Goal: Information Seeking & Learning: Learn about a topic

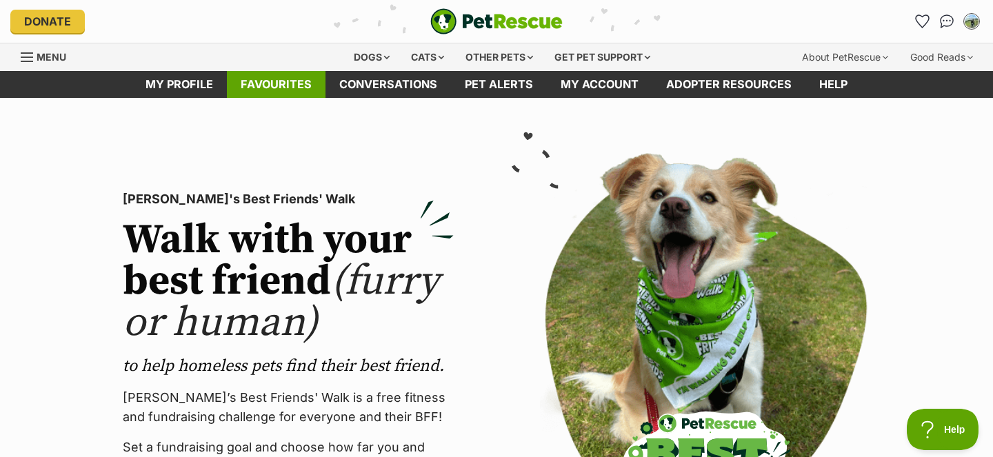
click at [299, 88] on link "Favourites" at bounding box center [276, 84] width 99 height 27
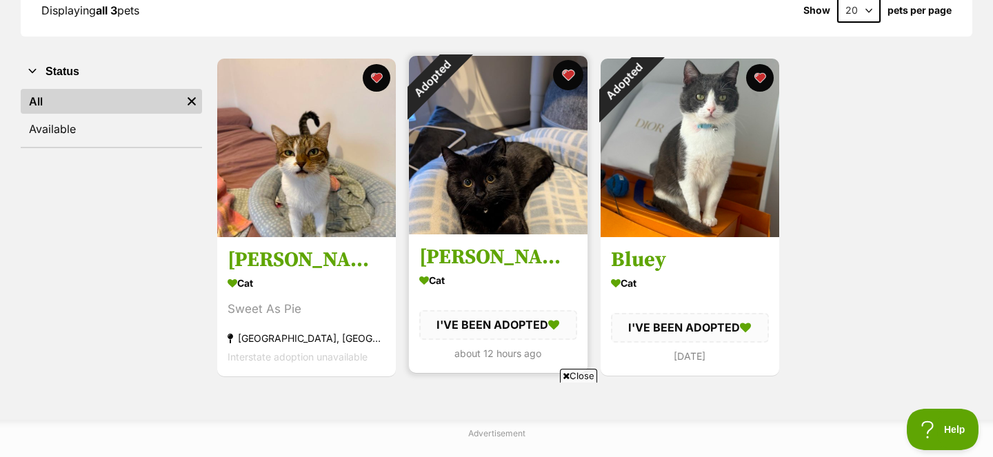
click at [569, 78] on button "favourite" at bounding box center [568, 75] width 30 height 30
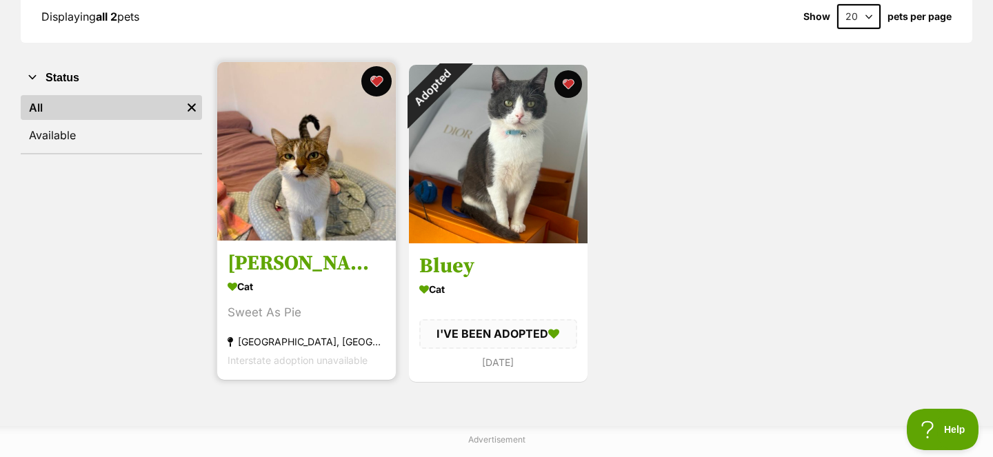
click at [387, 81] on button "favourite" at bounding box center [376, 81] width 30 height 30
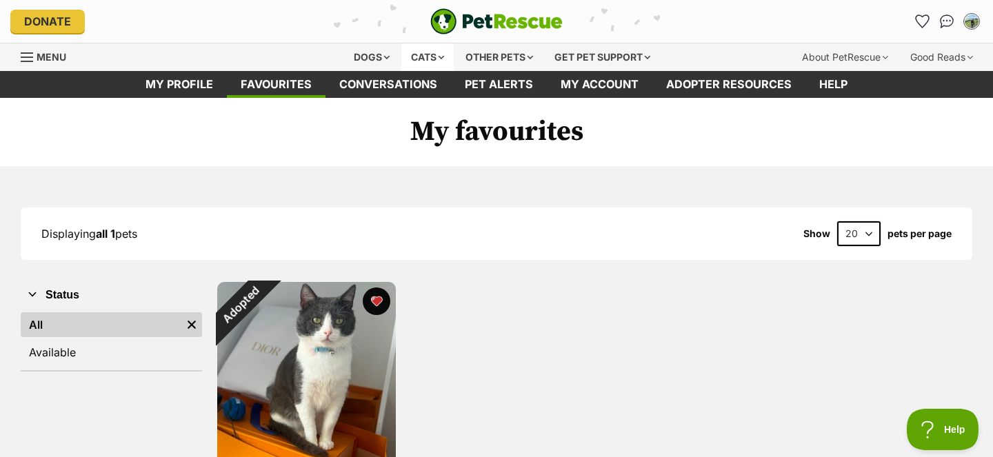
click at [408, 55] on div "Cats" at bounding box center [427, 57] width 52 height 28
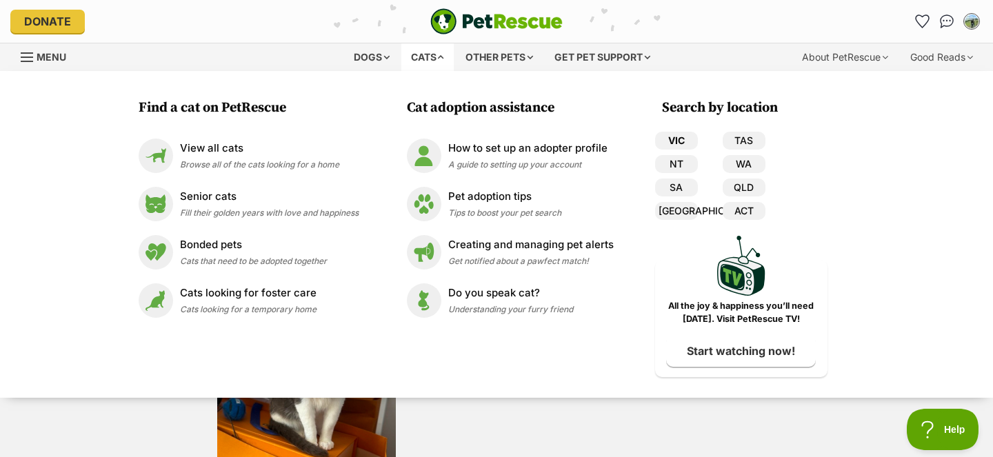
click at [681, 136] on link "VIC" at bounding box center [676, 141] width 43 height 18
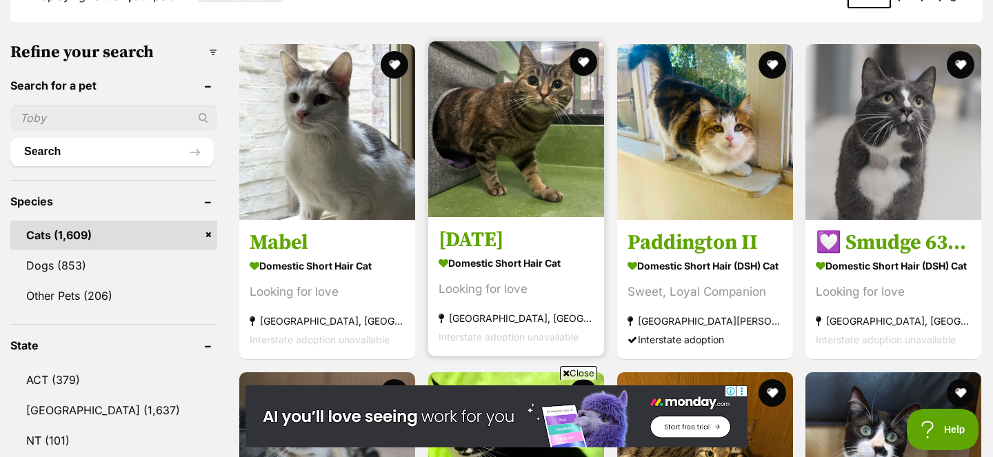
click at [489, 234] on h3 "Saturday" at bounding box center [515, 240] width 155 height 26
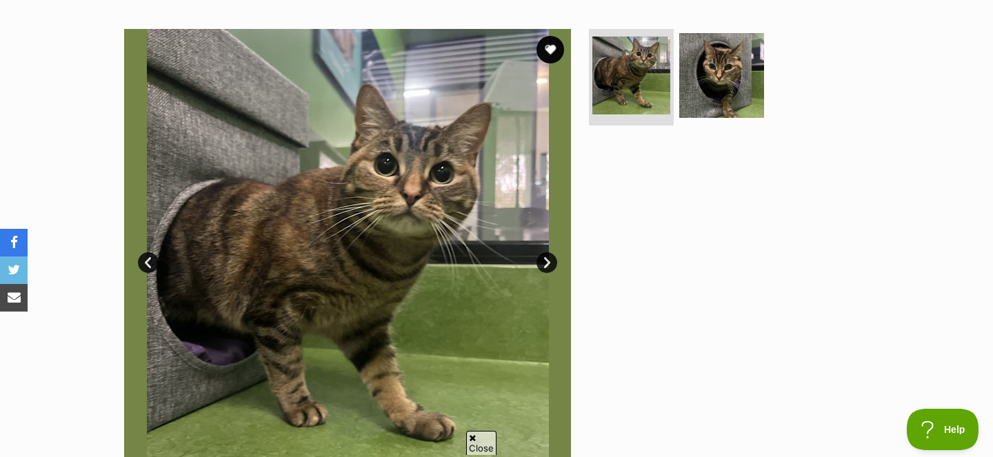
scroll to position [259, 0]
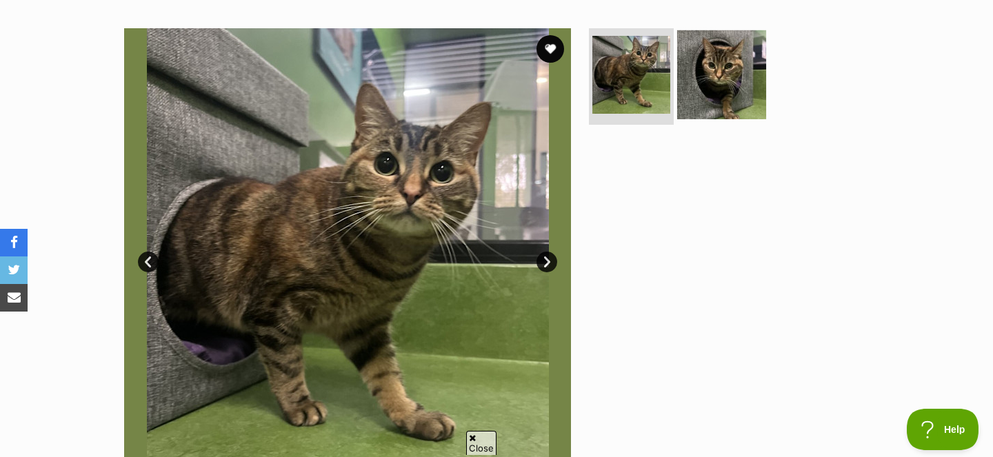
click at [698, 99] on img at bounding box center [721, 74] width 89 height 89
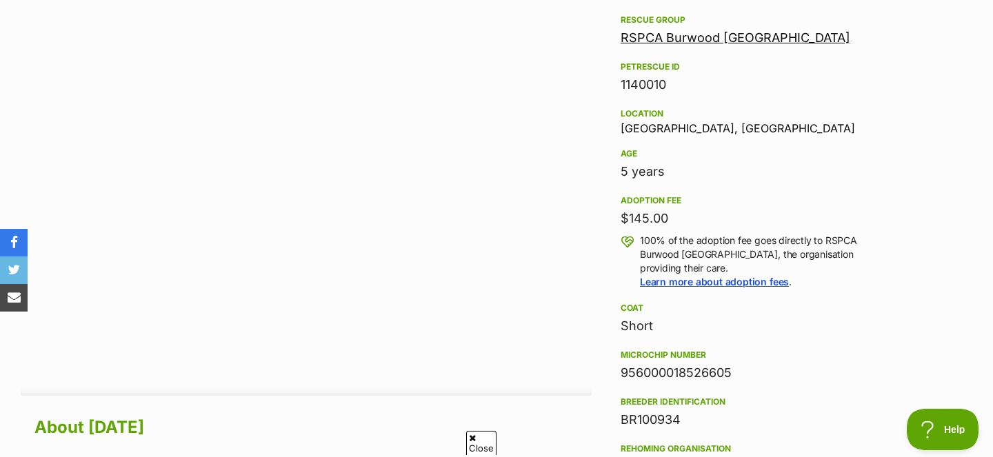
scroll to position [822, 0]
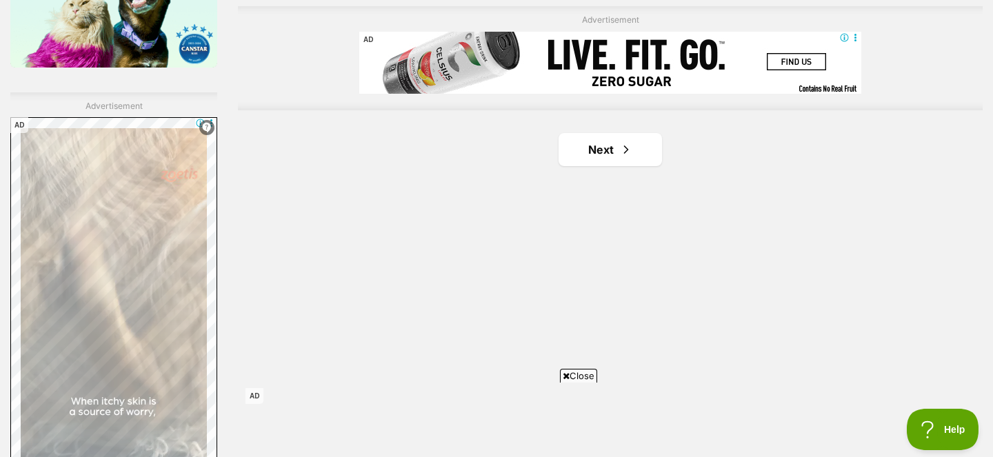
scroll to position [2355, 0]
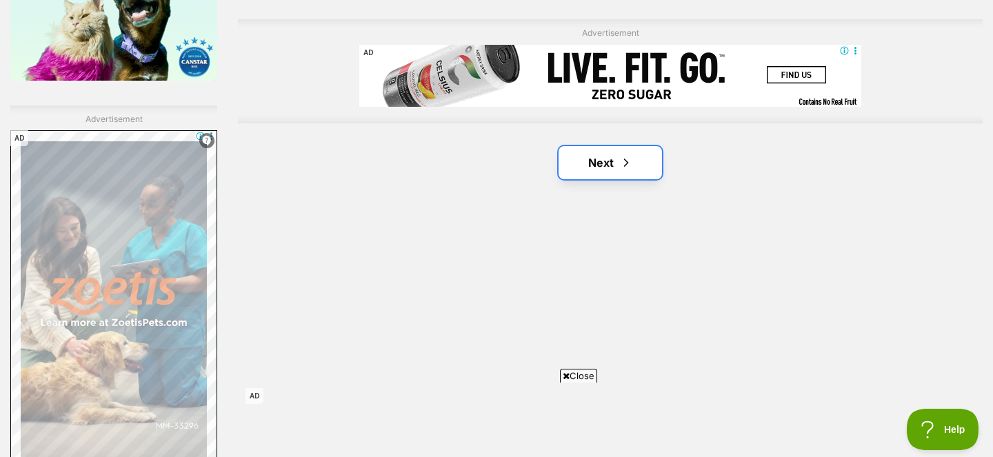
click at [610, 169] on link "Next" at bounding box center [609, 162] width 103 height 33
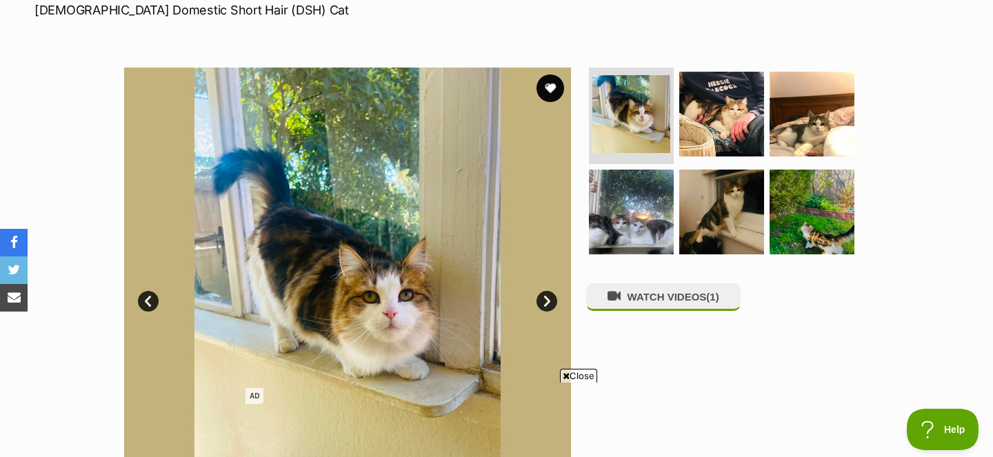
scroll to position [290, 0]
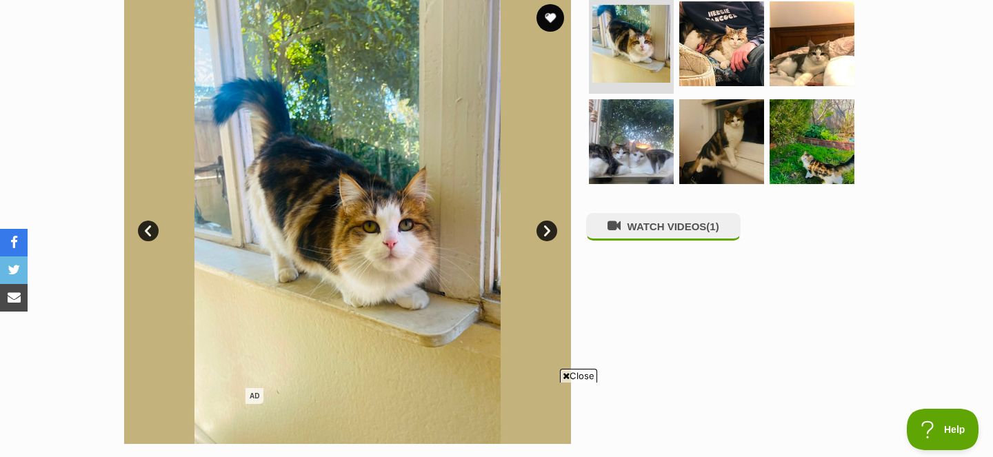
click at [545, 227] on link "Next" at bounding box center [546, 231] width 21 height 21
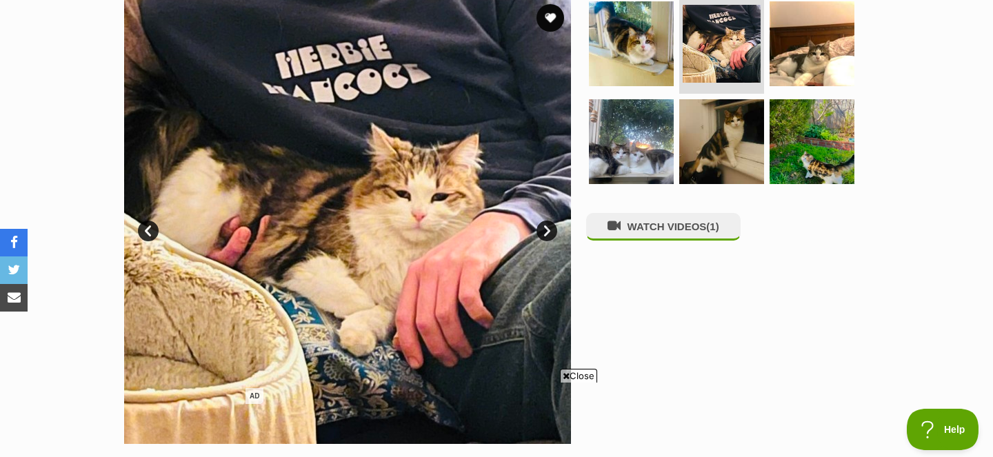
click at [545, 227] on link "Next" at bounding box center [546, 231] width 21 height 21
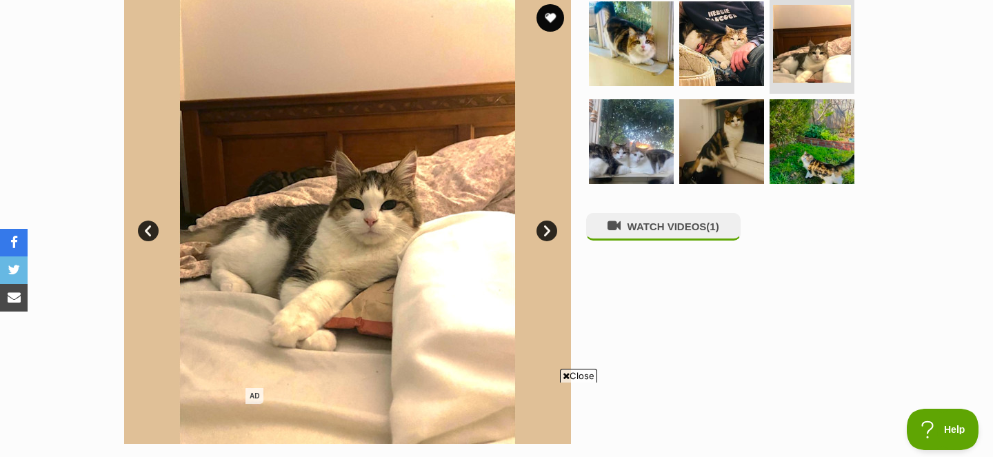
click at [545, 227] on link "Next" at bounding box center [546, 231] width 21 height 21
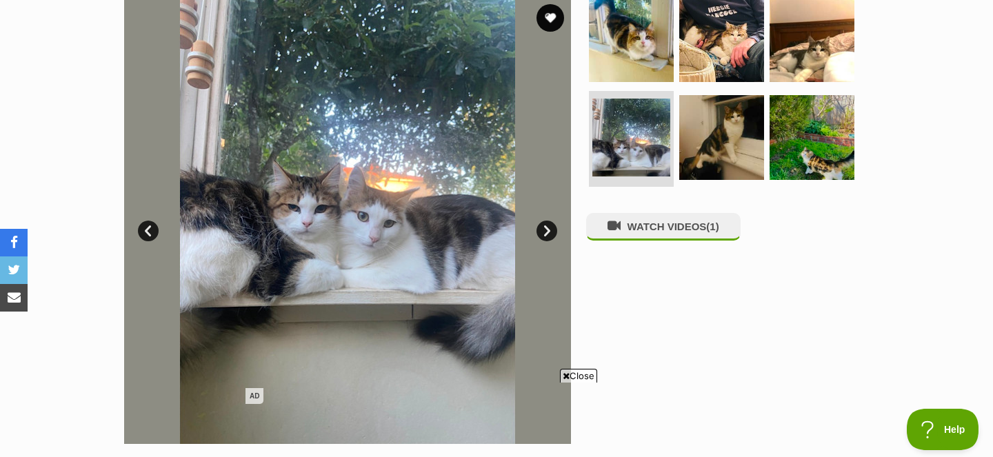
click at [545, 228] on link "Next" at bounding box center [546, 231] width 21 height 21
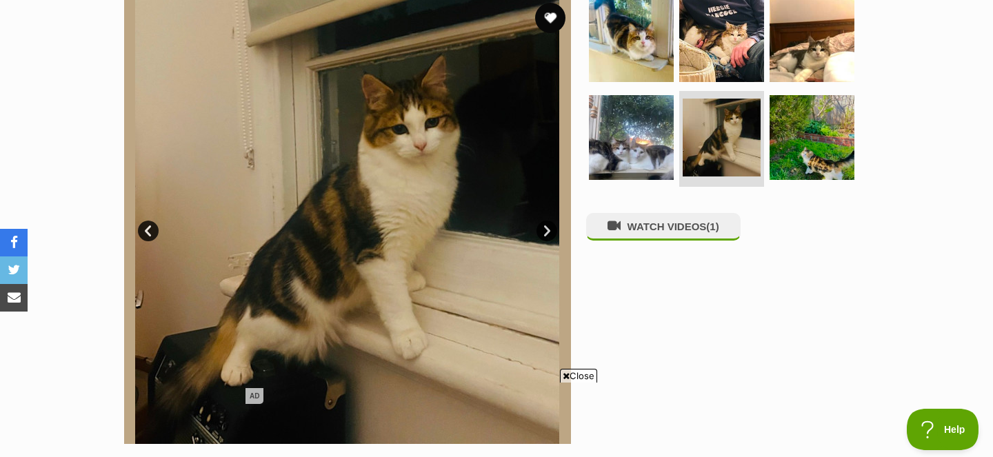
click at [549, 20] on button "favourite" at bounding box center [550, 18] width 30 height 30
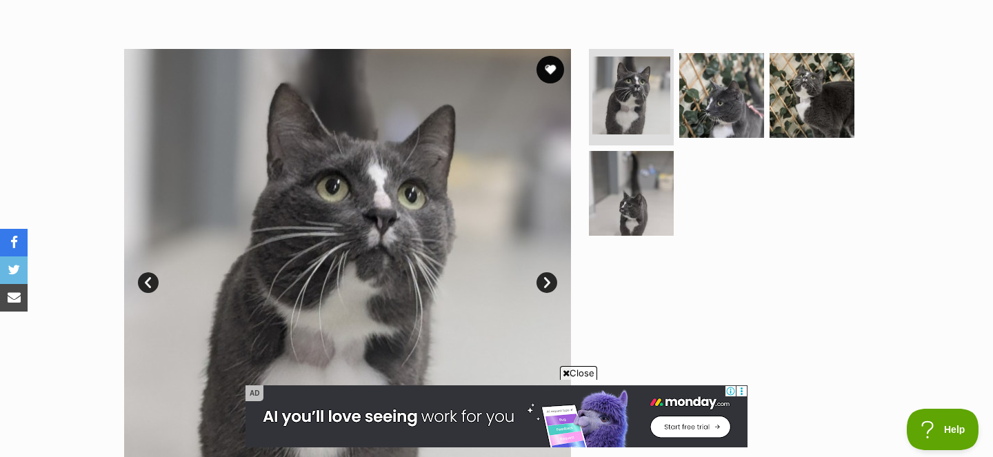
scroll to position [244, 0]
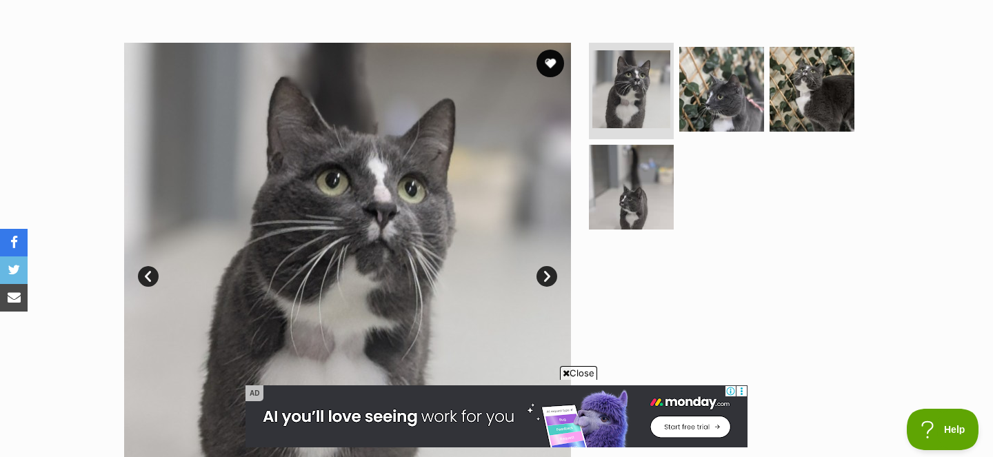
click at [544, 272] on link "Next" at bounding box center [546, 276] width 21 height 21
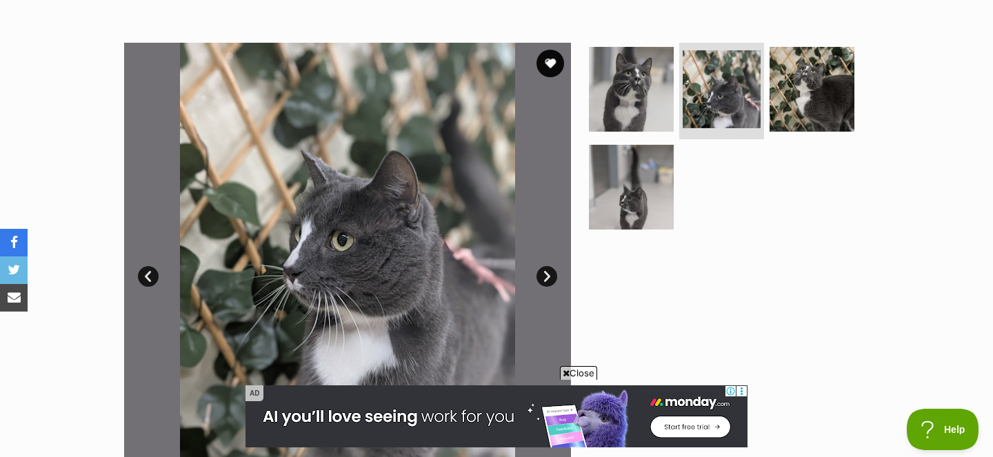
scroll to position [0, 0]
click at [544, 271] on link "Next" at bounding box center [546, 276] width 21 height 21
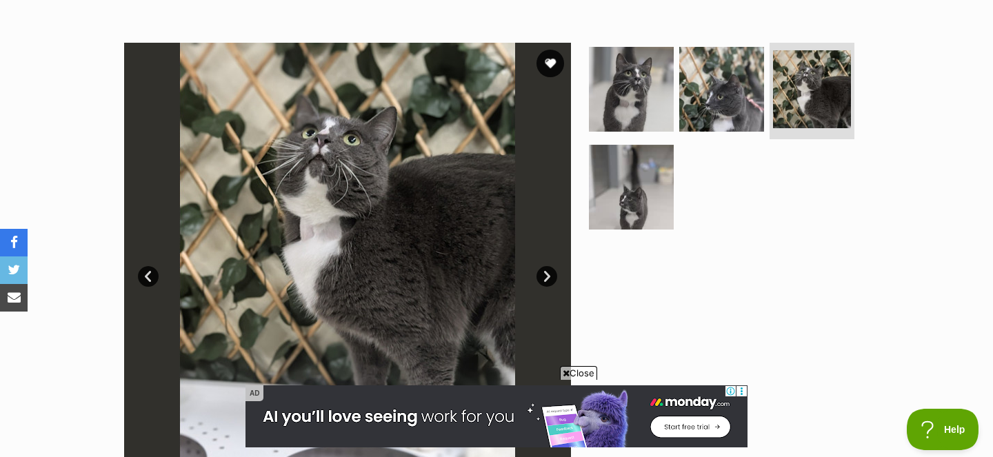
click at [544, 271] on link "Next" at bounding box center [546, 276] width 21 height 21
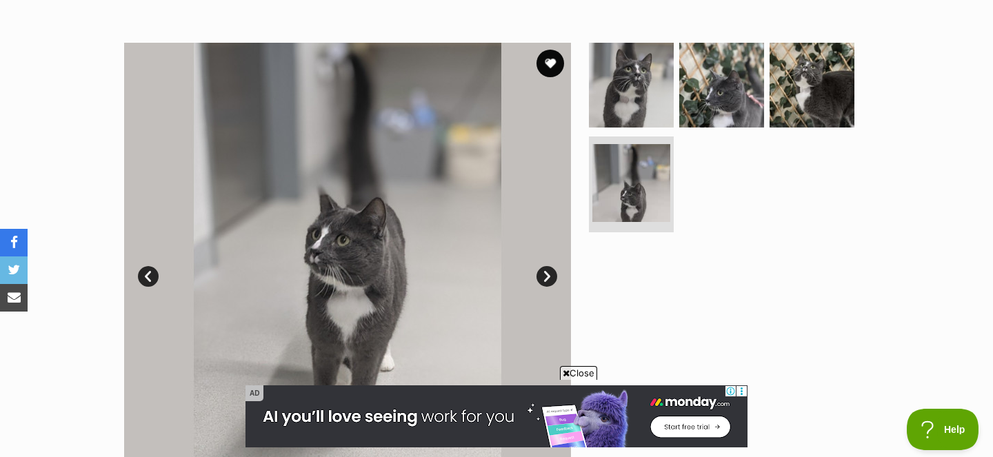
click at [545, 265] on div "Available 4 of 4 images 4 of 4 images 4 of 4 images 4 of 4 images Next Prev 1 2…" at bounding box center [347, 266] width 447 height 447
click at [544, 275] on link "Next" at bounding box center [546, 276] width 21 height 21
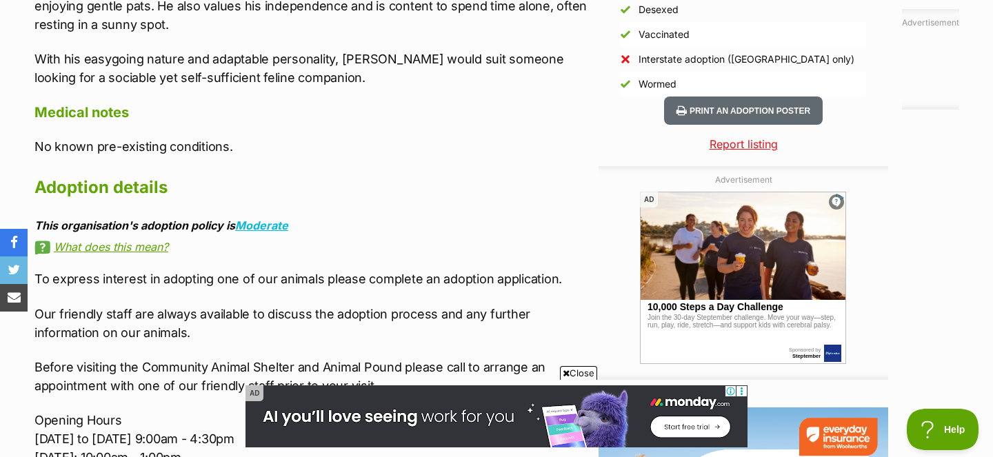
scroll to position [1364, 0]
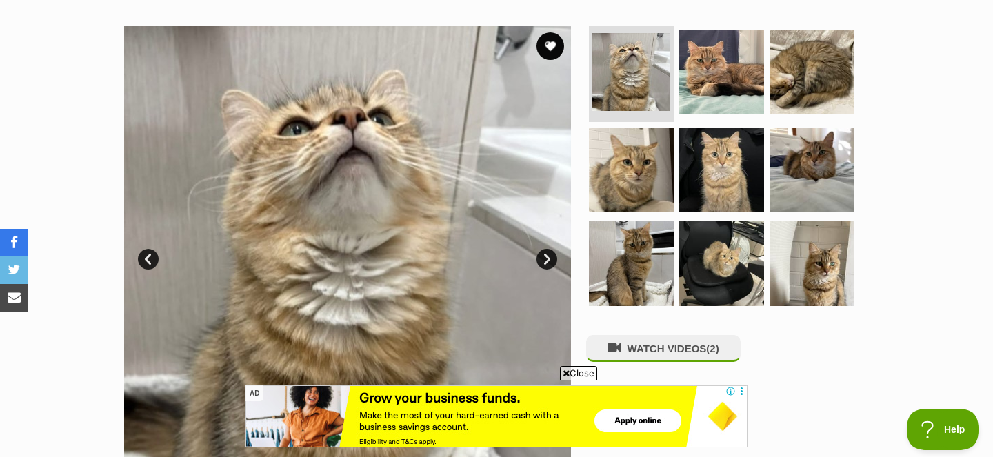
scroll to position [267, 0]
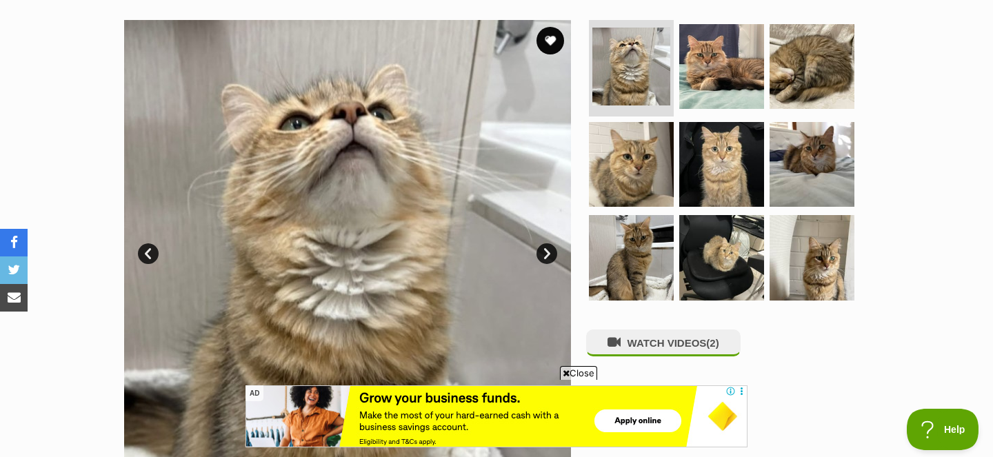
click at [543, 252] on link "Next" at bounding box center [546, 253] width 21 height 21
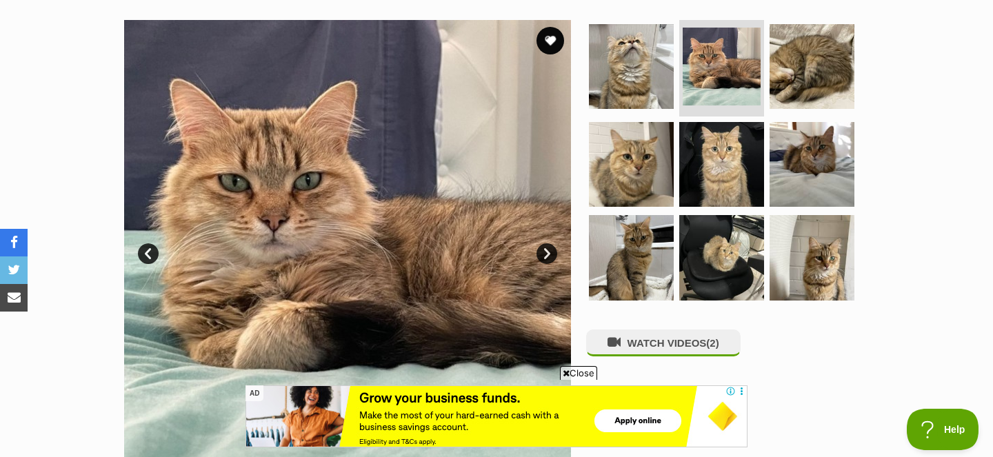
click at [543, 252] on link "Next" at bounding box center [546, 253] width 21 height 21
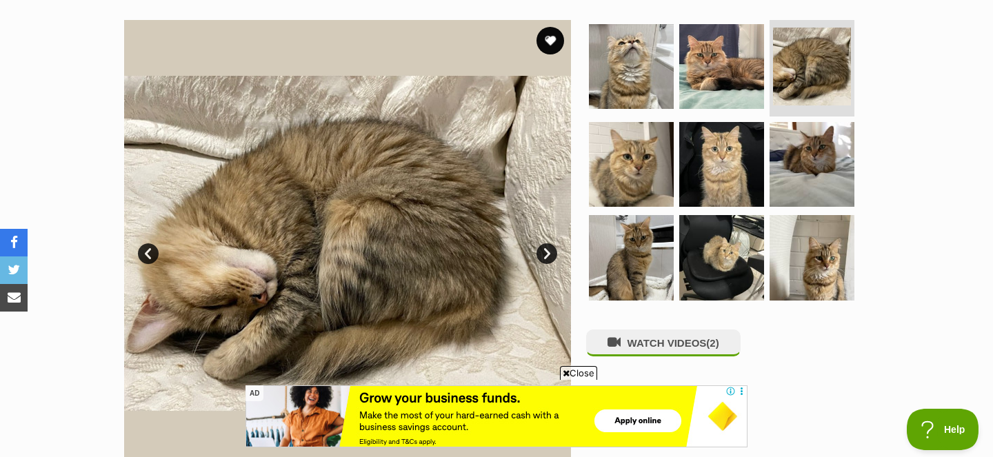
click at [543, 252] on link "Next" at bounding box center [546, 253] width 21 height 21
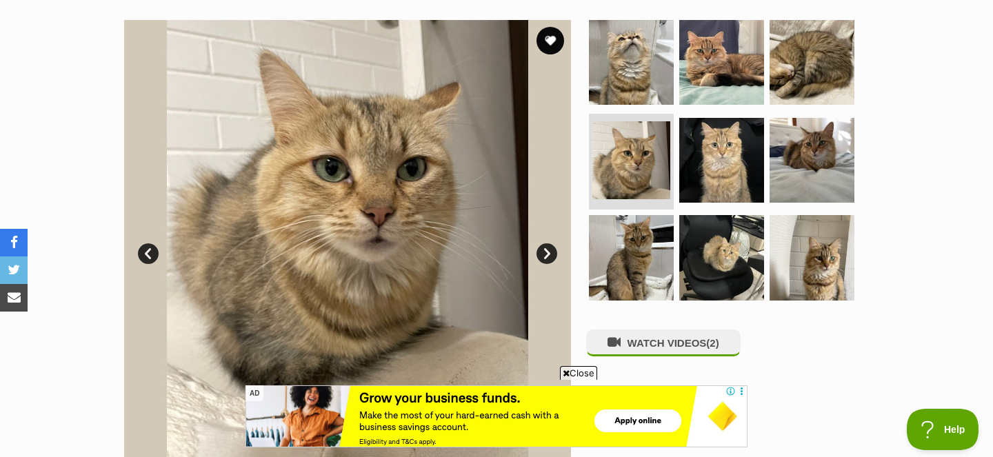
click at [543, 252] on link "Next" at bounding box center [546, 253] width 21 height 21
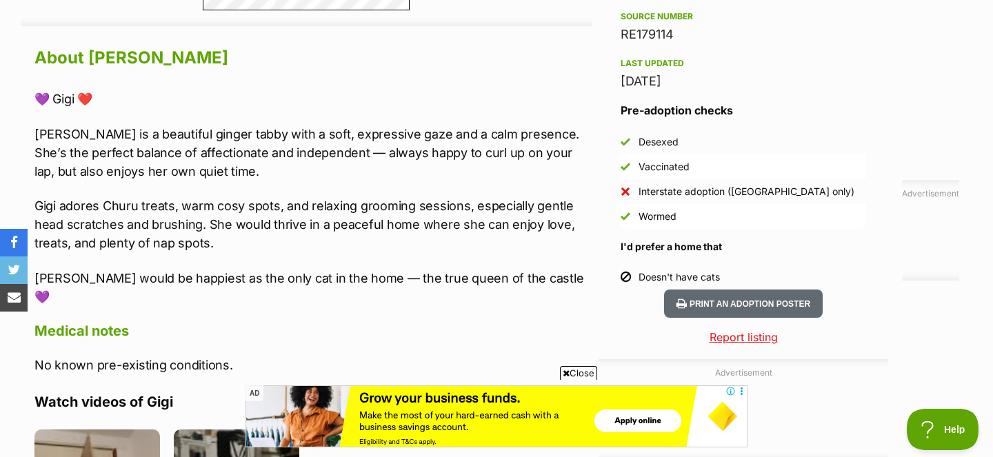
scroll to position [1193, 0]
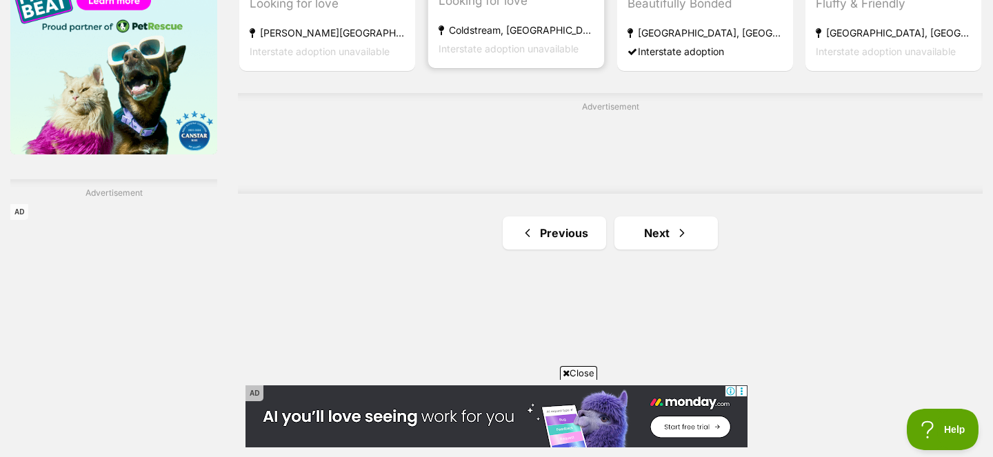
scroll to position [2388, 0]
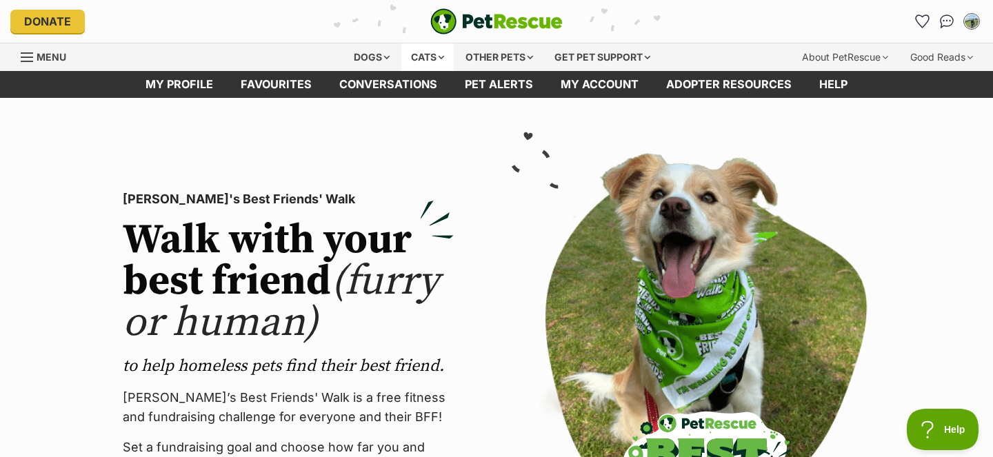
click at [432, 59] on div "Cats" at bounding box center [427, 57] width 52 height 28
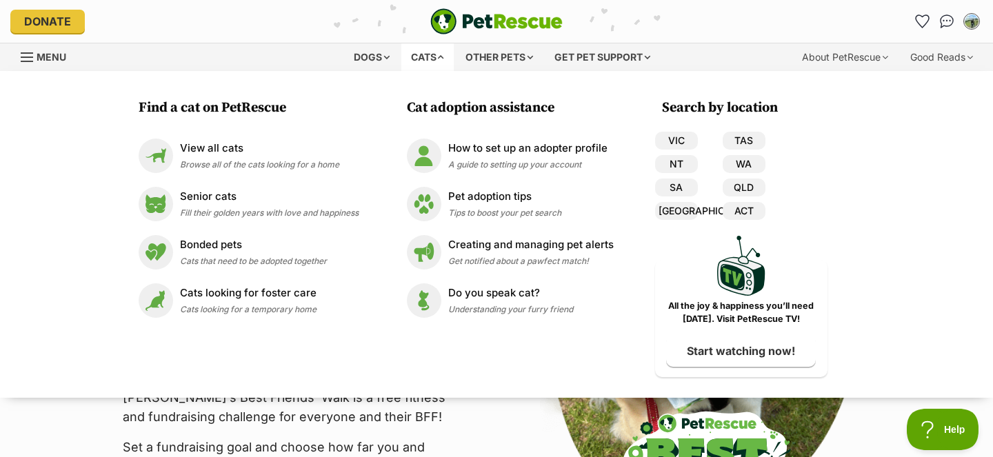
click at [536, 409] on div at bounding box center [704, 367] width 395 height 429
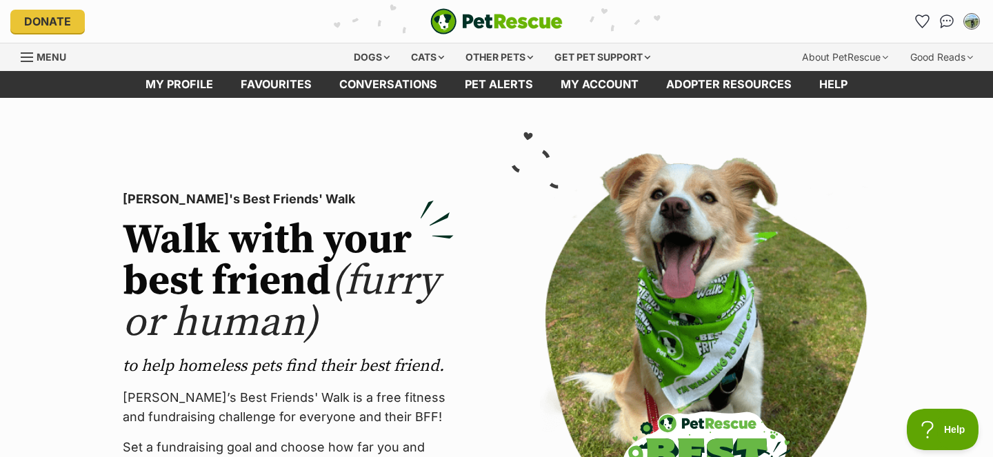
click at [39, 59] on span "Menu" at bounding box center [52, 57] width 30 height 12
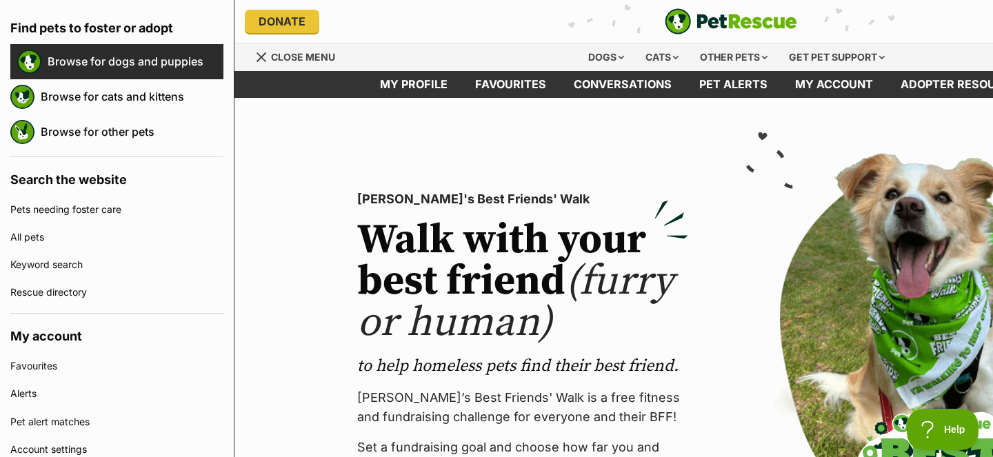
scroll to position [204, 0]
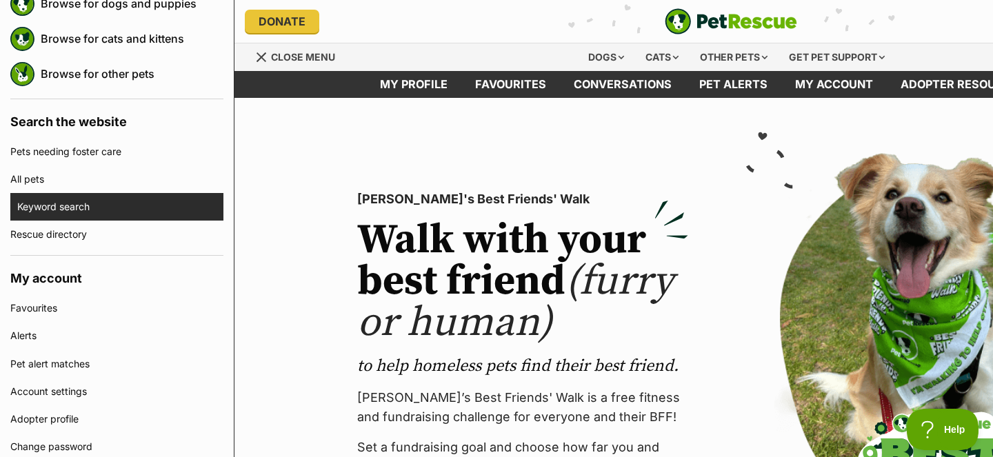
click at [115, 209] on link "Keyword search" at bounding box center [120, 207] width 206 height 28
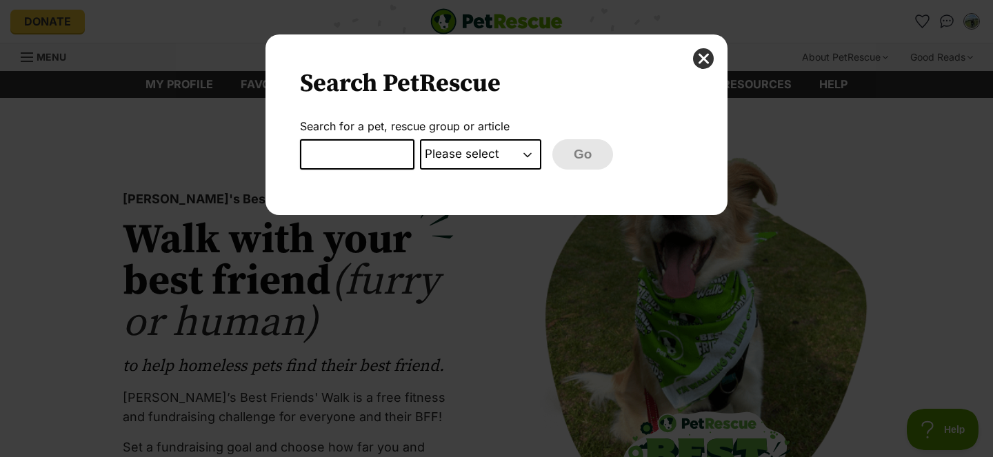
click at [370, 162] on input "Dialog Window - Close (Press escape to close)" at bounding box center [357, 154] width 114 height 30
type input "curlew"
click at [459, 153] on select "Please select PetRescue ID Pet name Group Article" at bounding box center [480, 154] width 121 height 30
select select "pet_name"
click at [420, 139] on select "Please select PetRescue ID Pet name Group Article" at bounding box center [480, 154] width 121 height 30
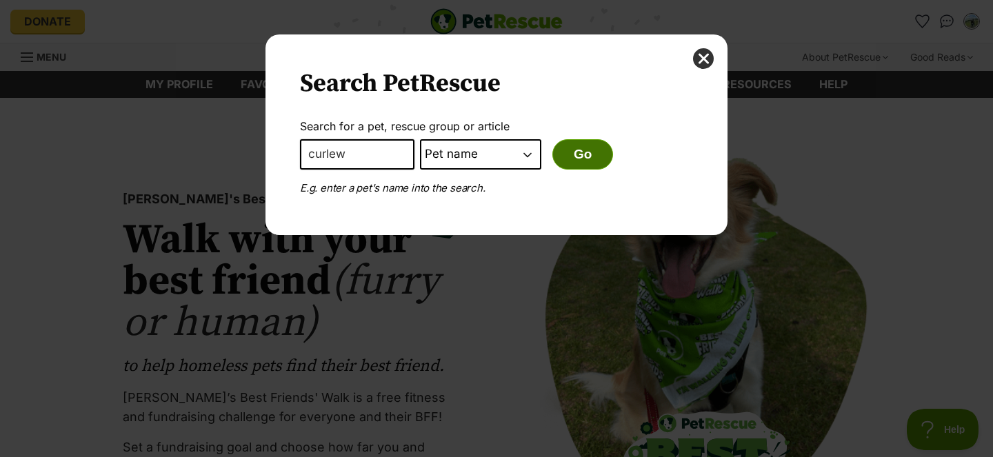
click at [572, 154] on button "Go" at bounding box center [582, 154] width 61 height 30
click at [362, 154] on input "curlew" at bounding box center [357, 154] width 114 height 30
type input "[PERSON_NAME]"
click at [571, 154] on button "Go" at bounding box center [582, 154] width 61 height 30
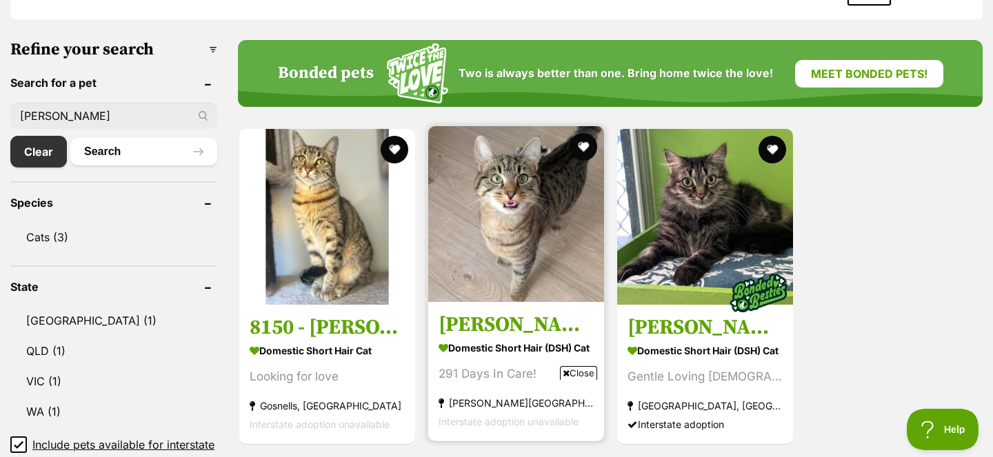
click at [571, 281] on img at bounding box center [516, 214] width 176 height 176
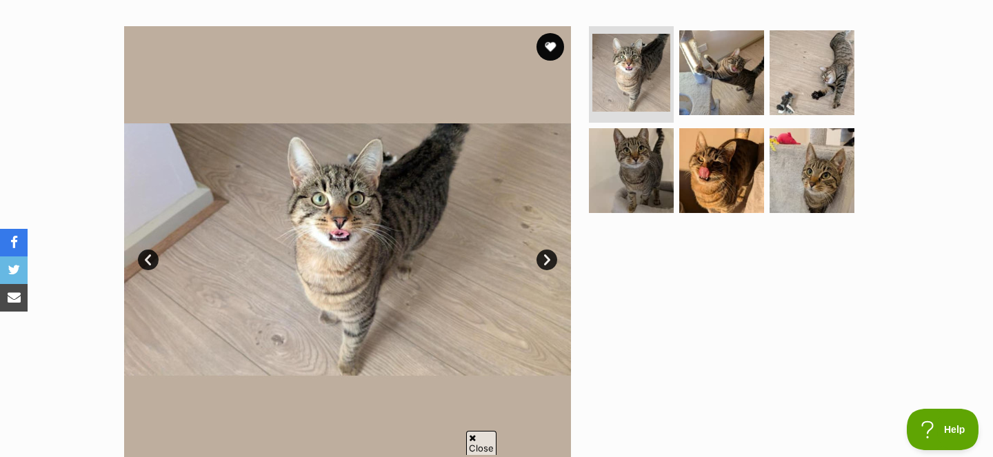
scroll to position [272, 0]
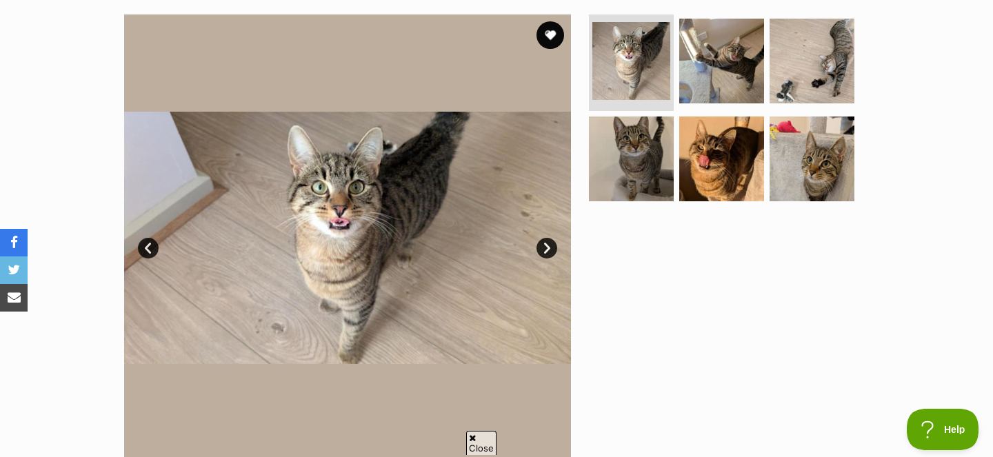
click at [548, 243] on link "Next" at bounding box center [546, 248] width 21 height 21
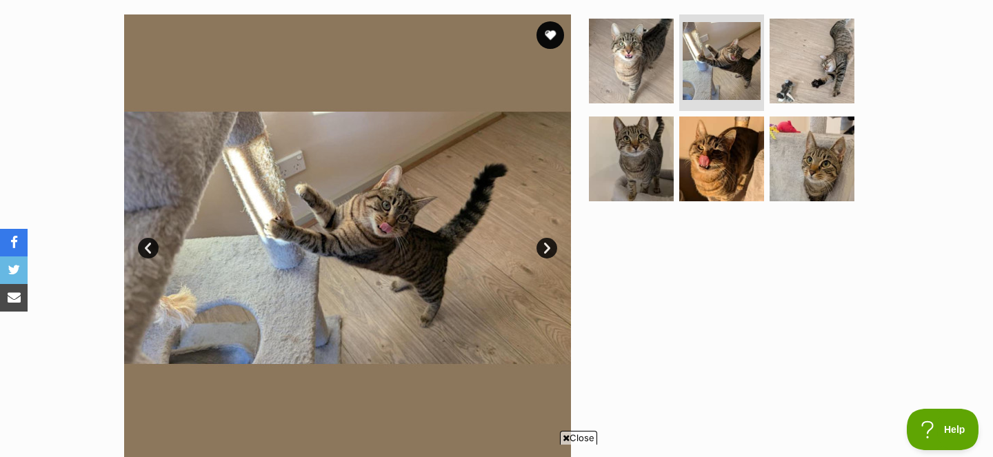
click at [548, 243] on link "Next" at bounding box center [546, 248] width 21 height 21
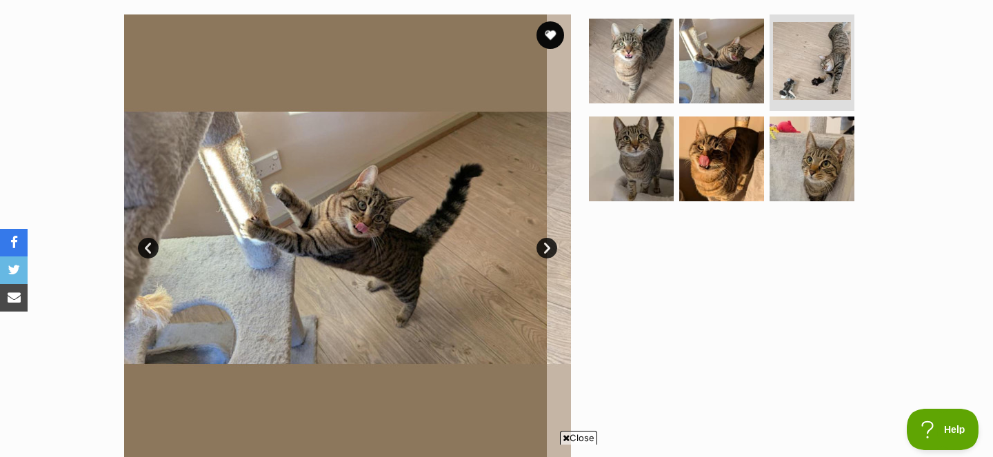
scroll to position [0, 0]
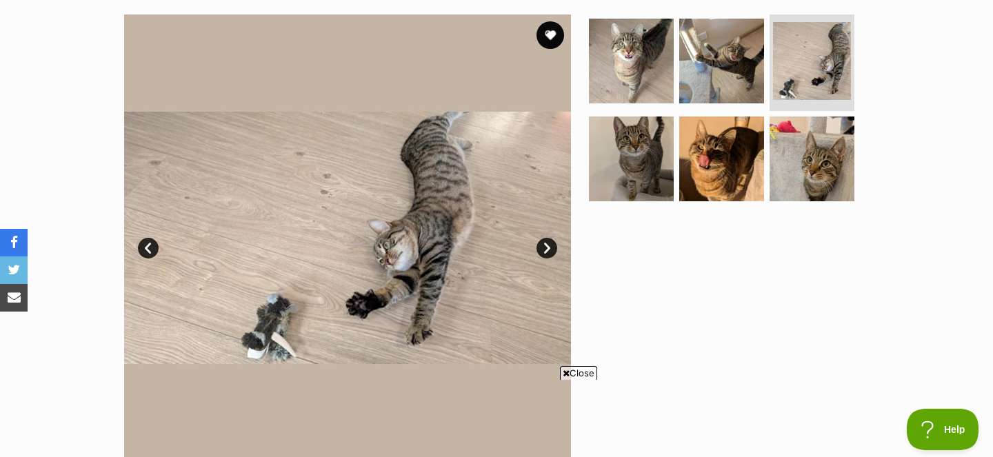
click at [548, 243] on link "Next" at bounding box center [546, 248] width 21 height 21
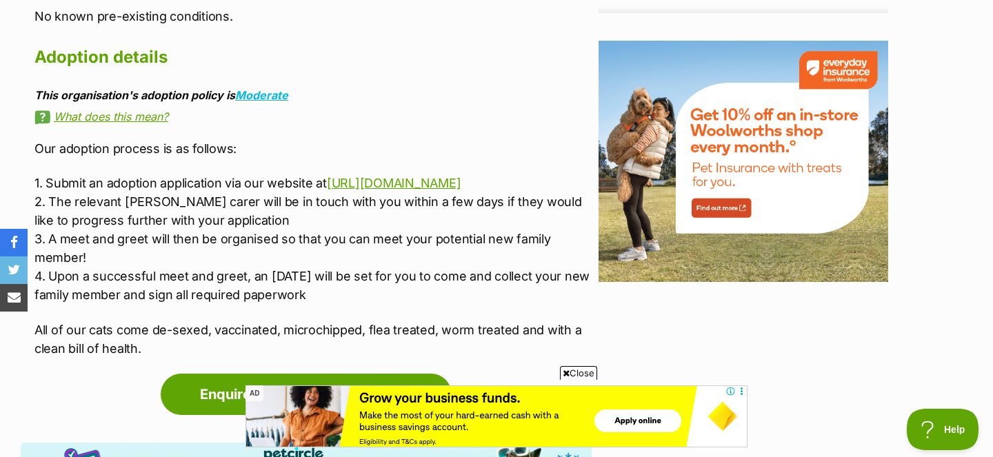
scroll to position [1819, 0]
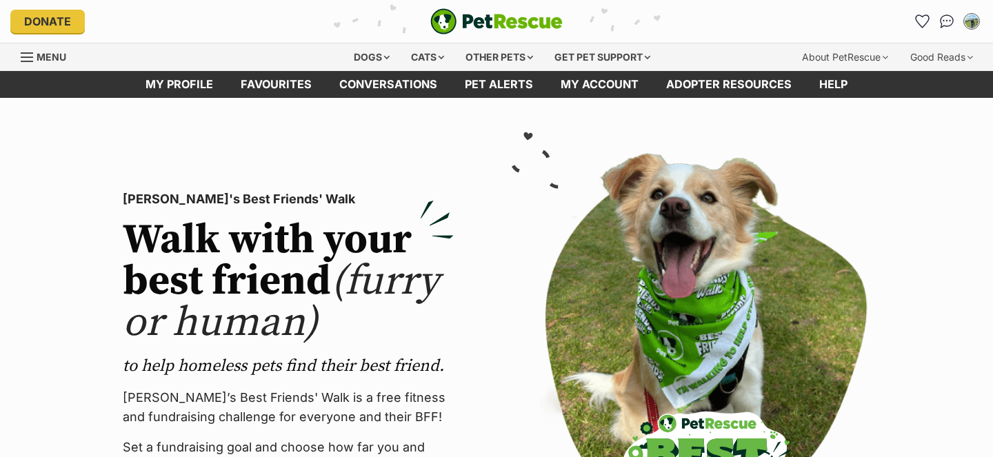
click at [408, 54] on div "Cats" at bounding box center [427, 57] width 52 height 28
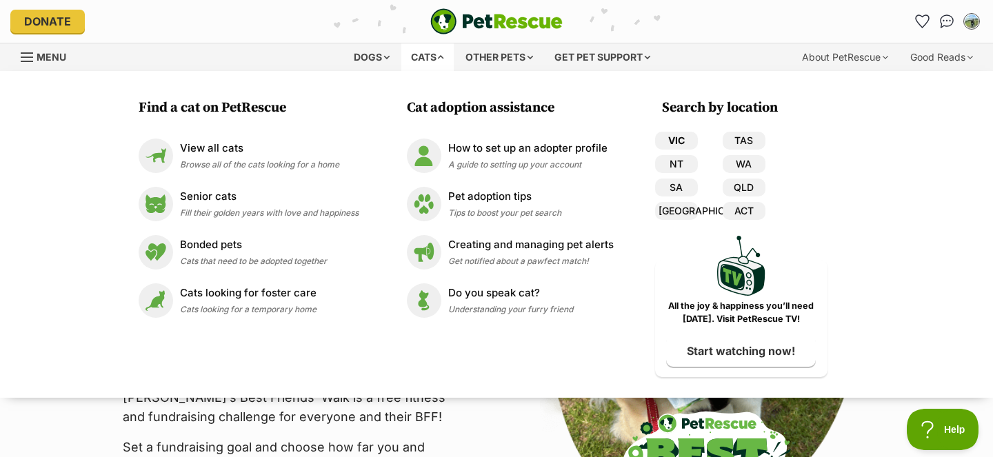
click at [691, 141] on link "VIC" at bounding box center [676, 141] width 43 height 18
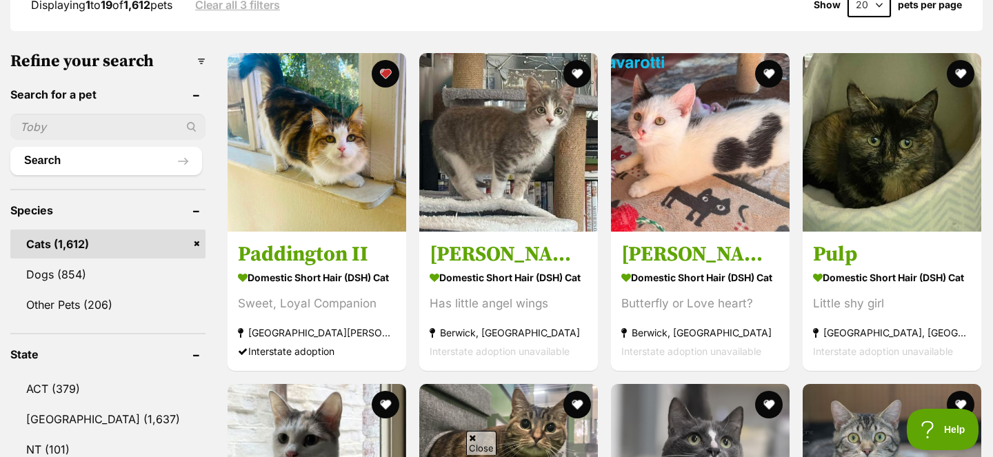
click at [114, 133] on input "text" at bounding box center [107, 127] width 195 height 26
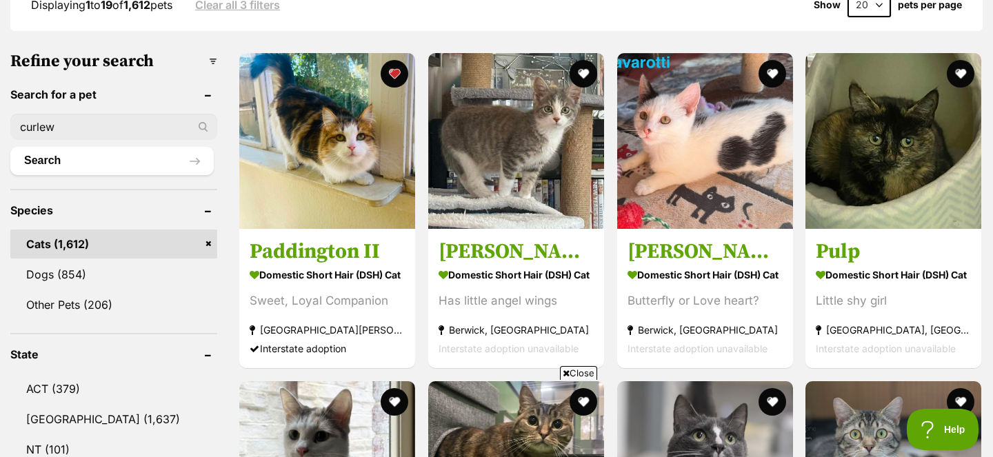
type input "curlew"
click at [10, 147] on button "Search" at bounding box center [111, 161] width 203 height 28
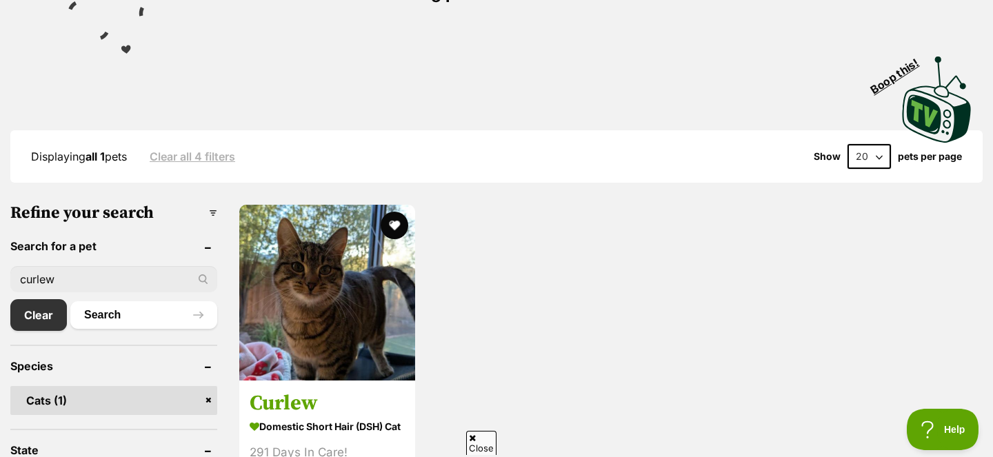
scroll to position [242, 0]
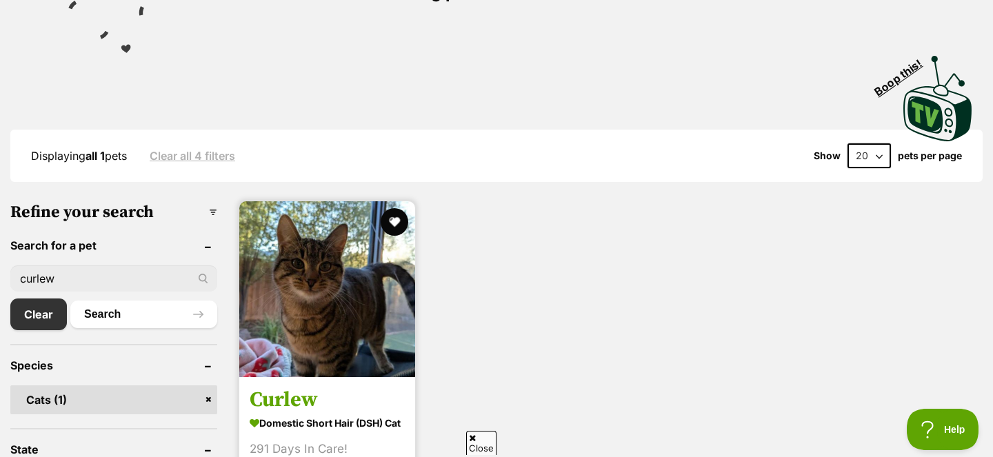
click at [305, 389] on link "Curlew Domestic Short Hair (DSH) Cat 291 Days In Care! [PERSON_NAME][GEOGRAPHIC…" at bounding box center [327, 447] width 176 height 140
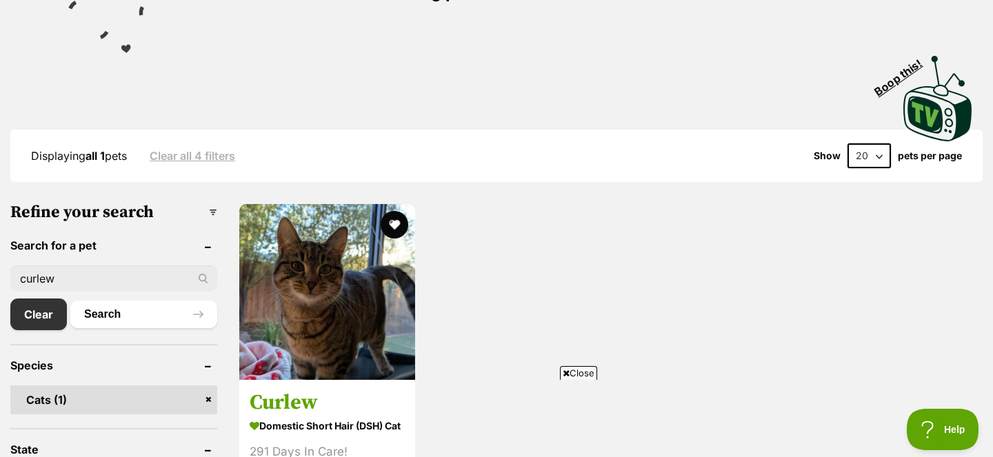
click at [139, 277] on input "curlew" at bounding box center [113, 278] width 207 height 26
type input "[PERSON_NAME]"
click at [70, 301] on button "Search" at bounding box center [143, 315] width 147 height 28
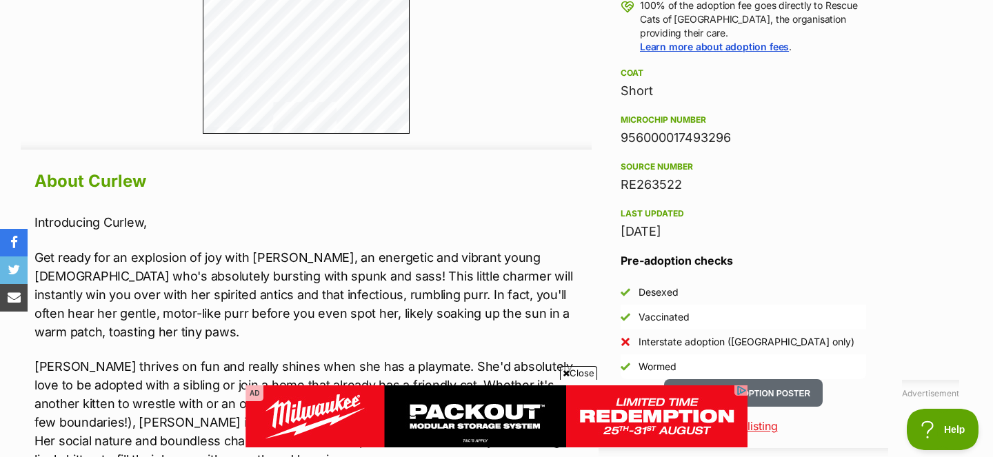
click span "Close"
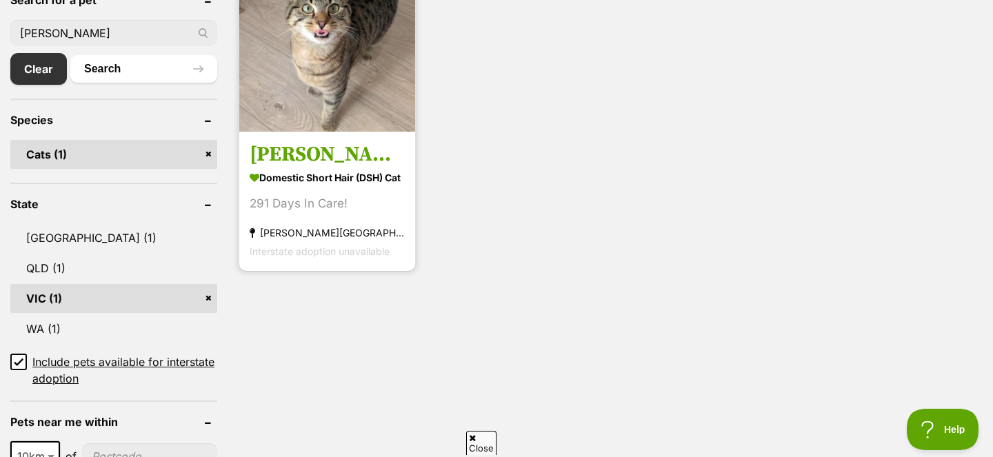
click at [290, 148] on h3 "[PERSON_NAME]" at bounding box center [327, 155] width 155 height 26
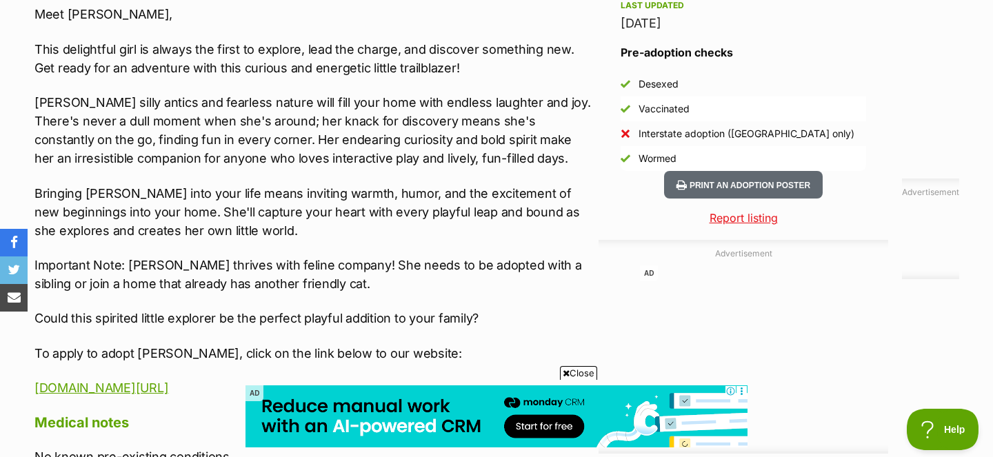
scroll to position [1275, 0]
